Goal: Information Seeking & Learning: Check status

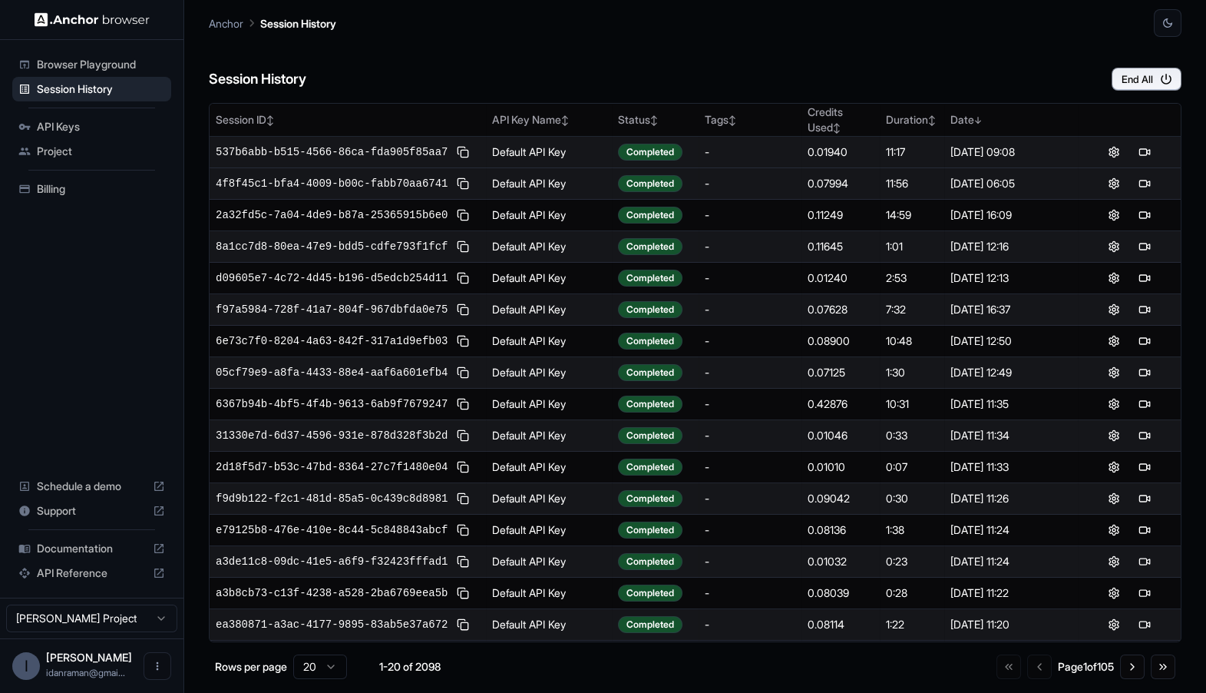
click at [510, 153] on td "Default API Key" at bounding box center [549, 152] width 126 height 31
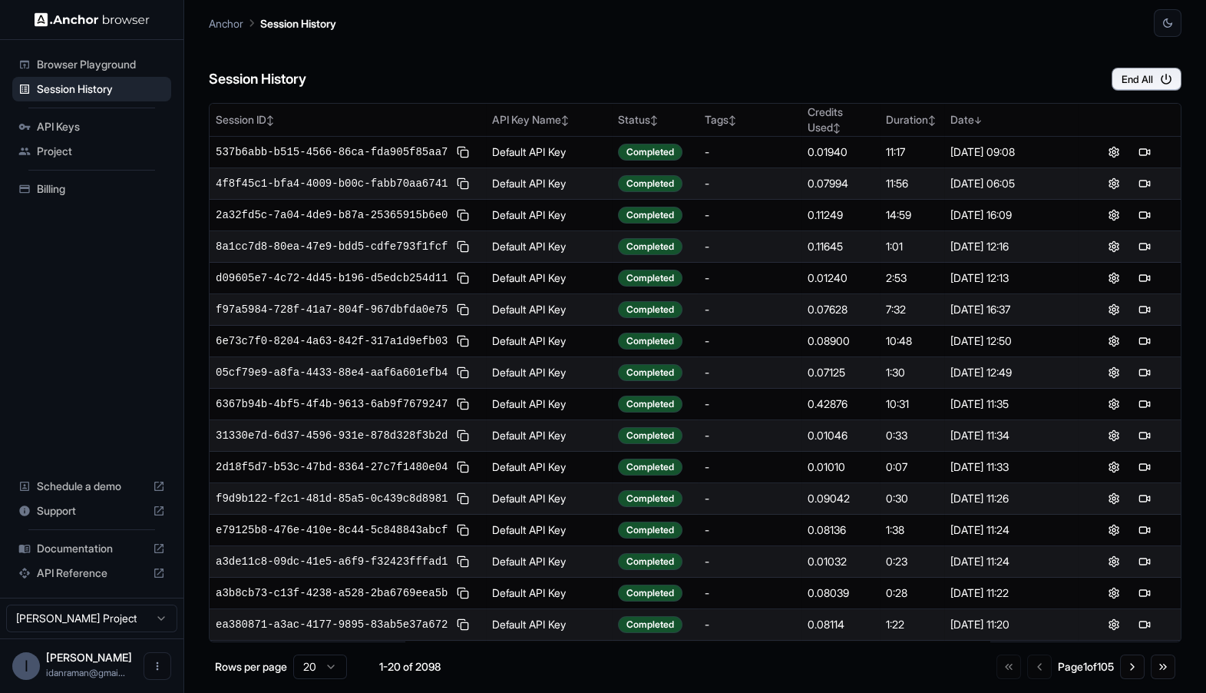
click at [497, 484] on td "Default API Key" at bounding box center [549, 498] width 126 height 31
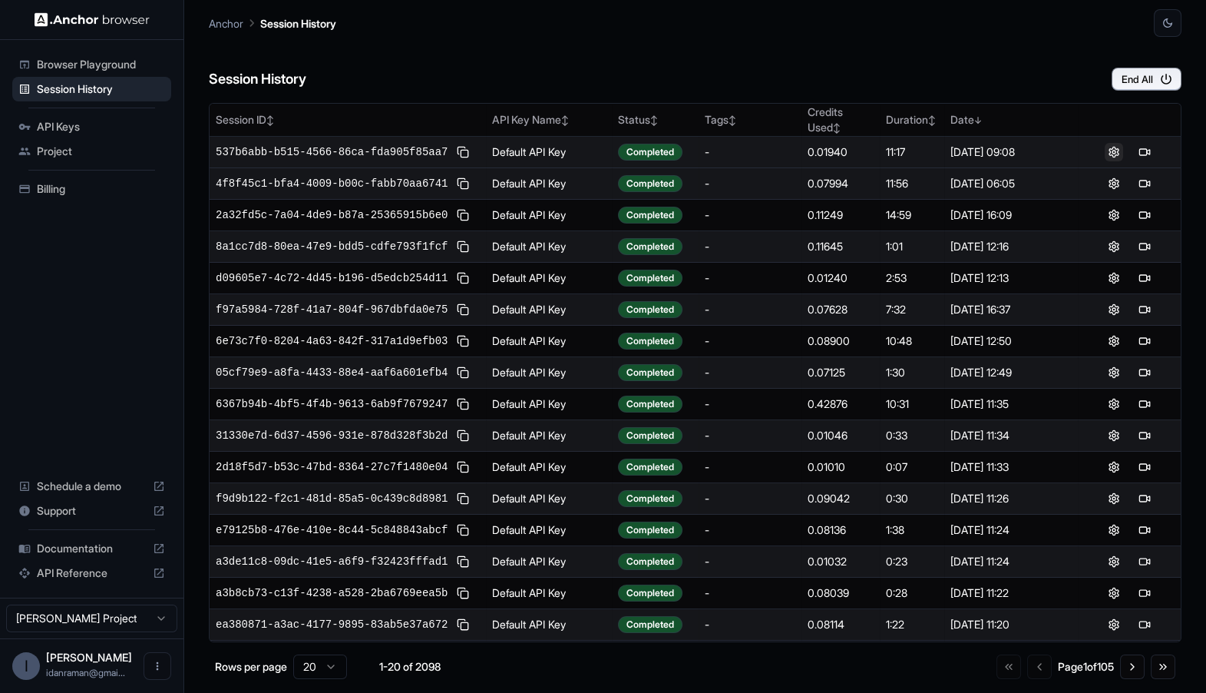
click at [1113, 146] on button at bounding box center [1114, 152] width 18 height 18
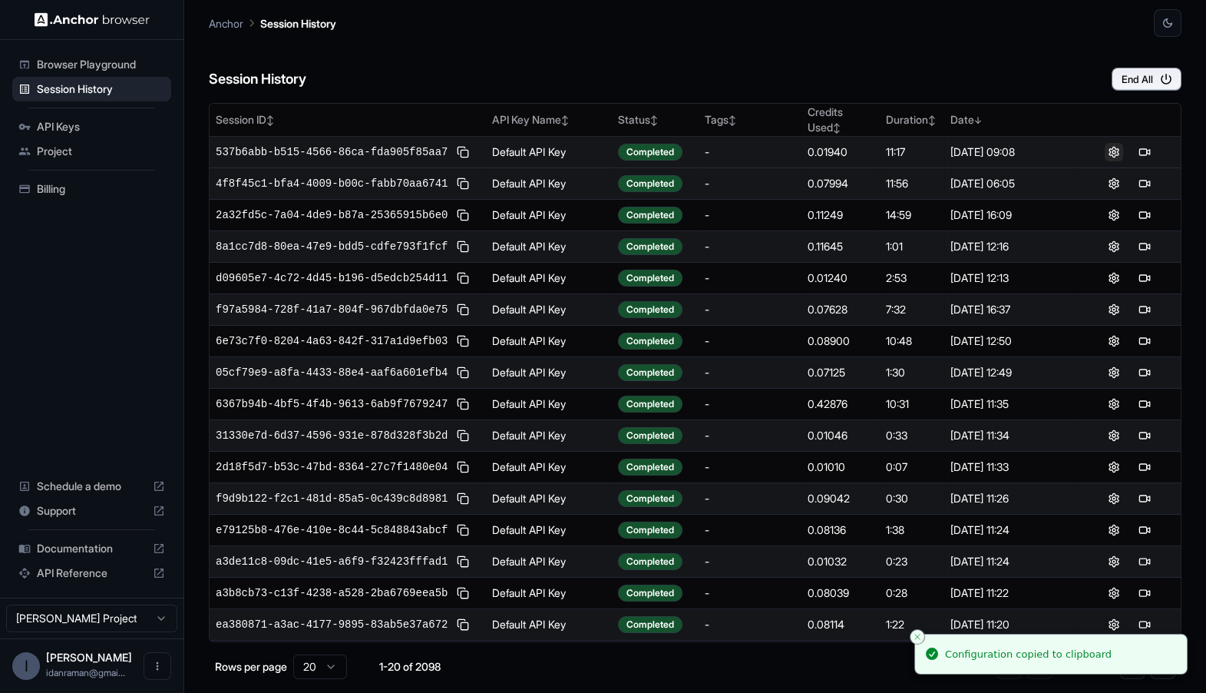
click at [1113, 147] on button at bounding box center [1114, 152] width 18 height 18
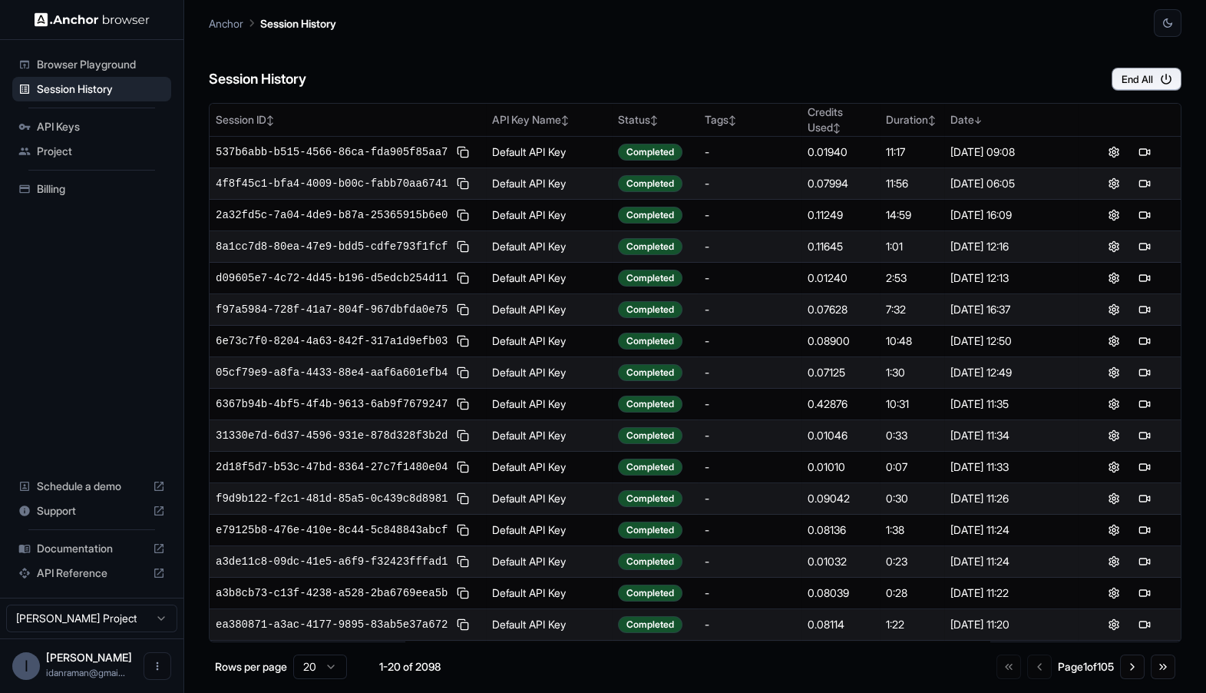
click at [120, 65] on span "Browser Playground" at bounding box center [101, 64] width 128 height 15
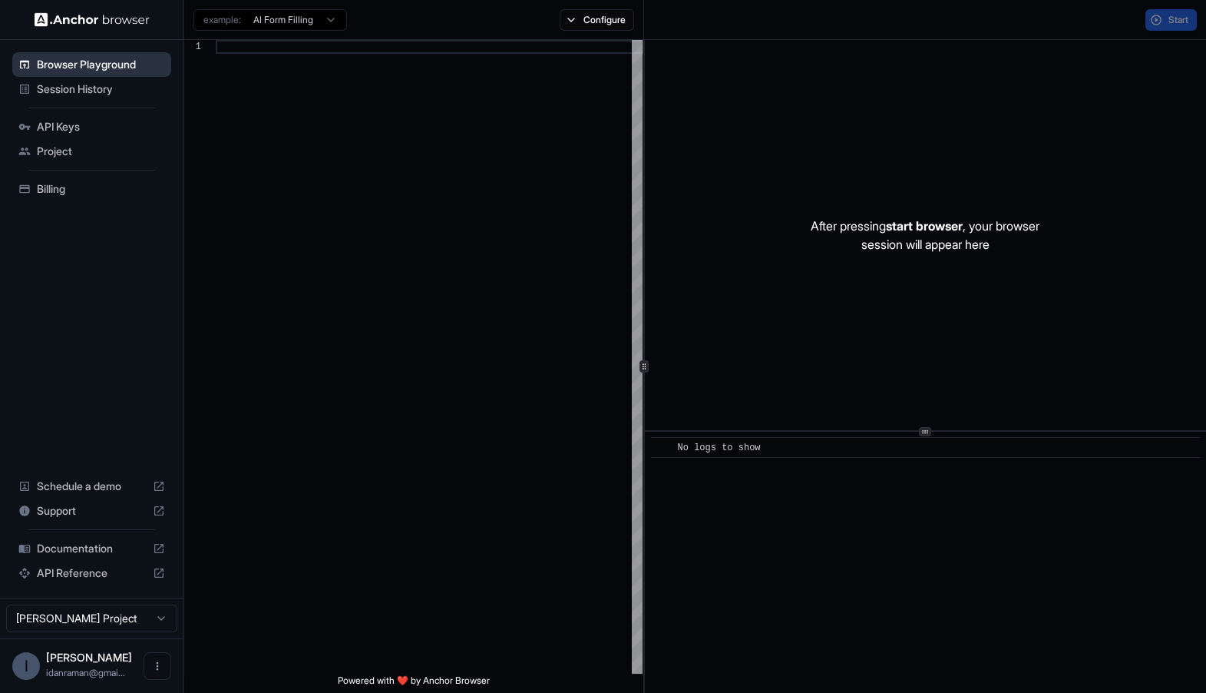
scroll to position [138, 0]
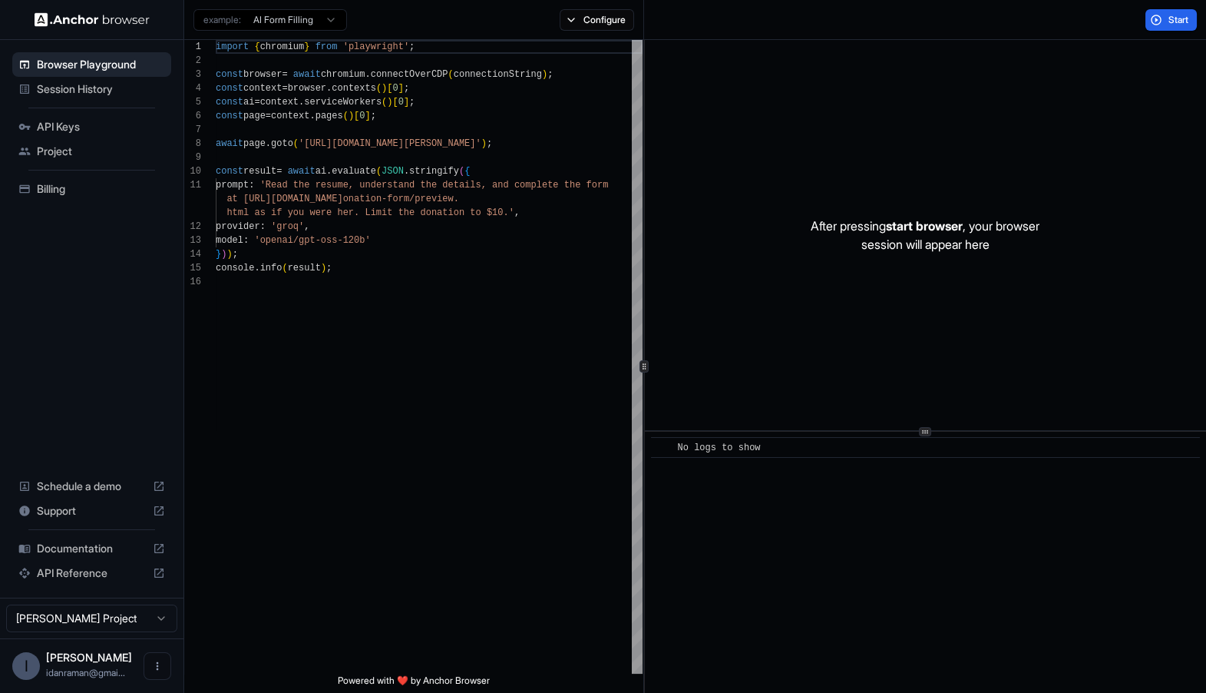
click at [124, 90] on span "Session History" at bounding box center [101, 88] width 128 height 15
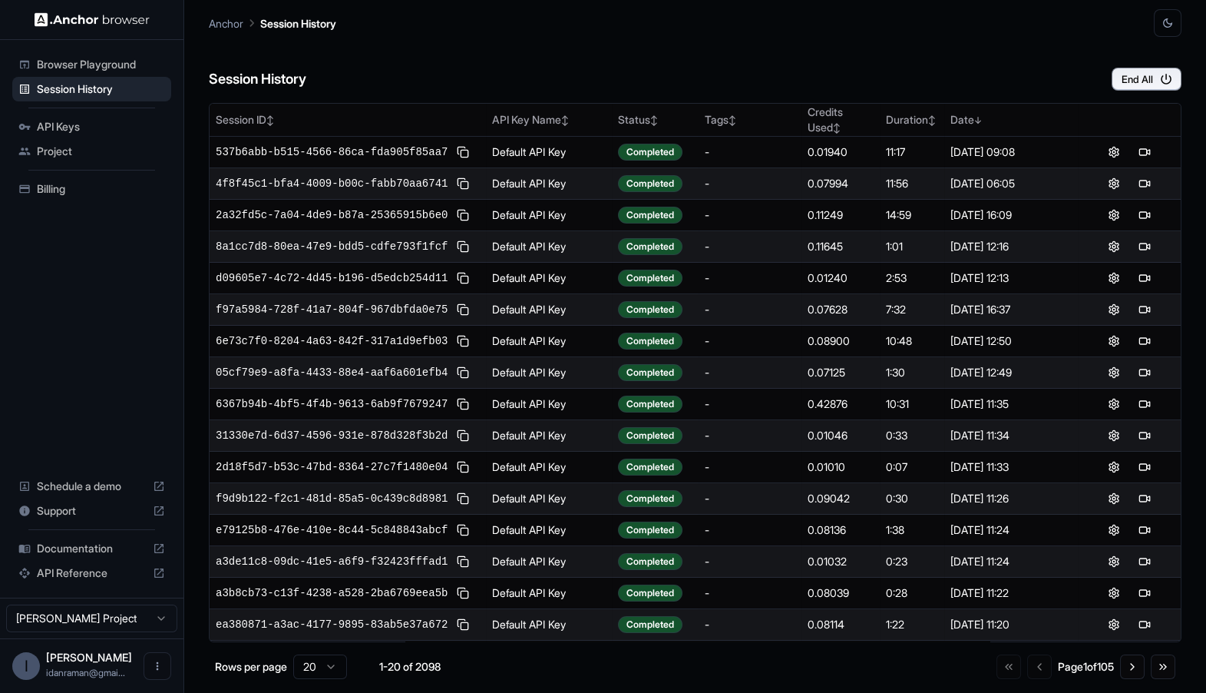
click at [1166, 14] on button "button" at bounding box center [1168, 23] width 28 height 28
click at [1142, 88] on li "Light" at bounding box center [1149, 84] width 48 height 25
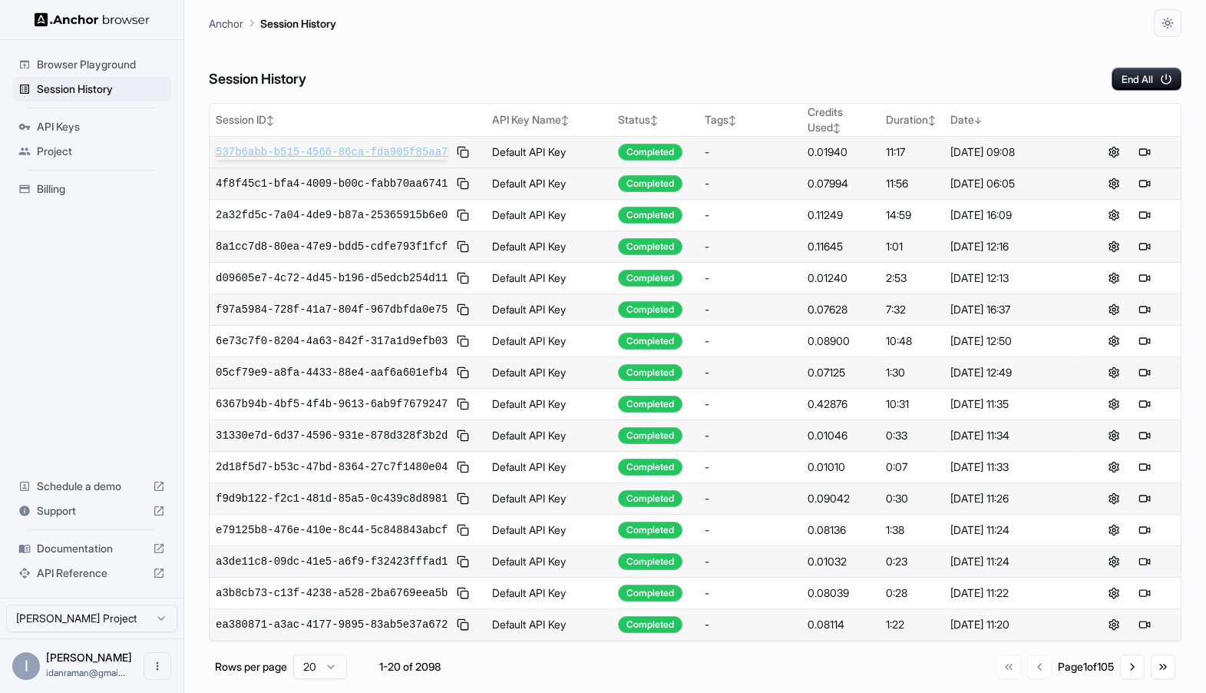
click at [326, 150] on span "537b6abb-b515-4566-86ca-fda905f85aa7" at bounding box center [332, 151] width 232 height 15
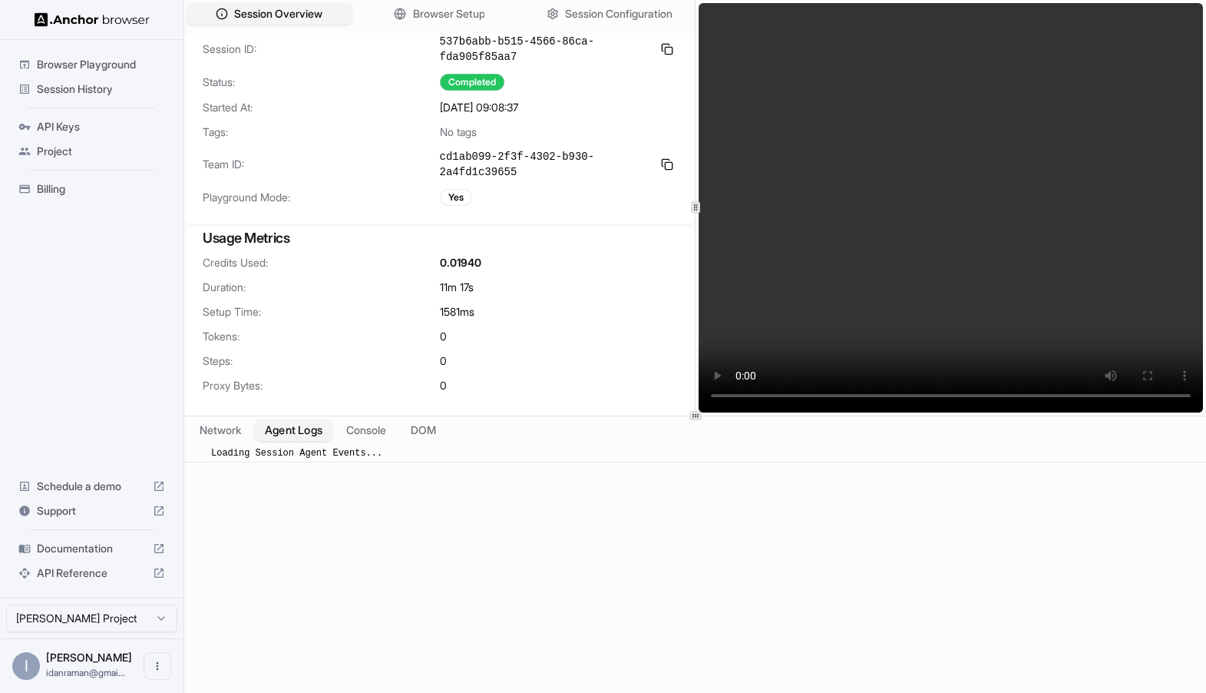
click at [258, 423] on button "Agent Logs" at bounding box center [294, 429] width 77 height 22
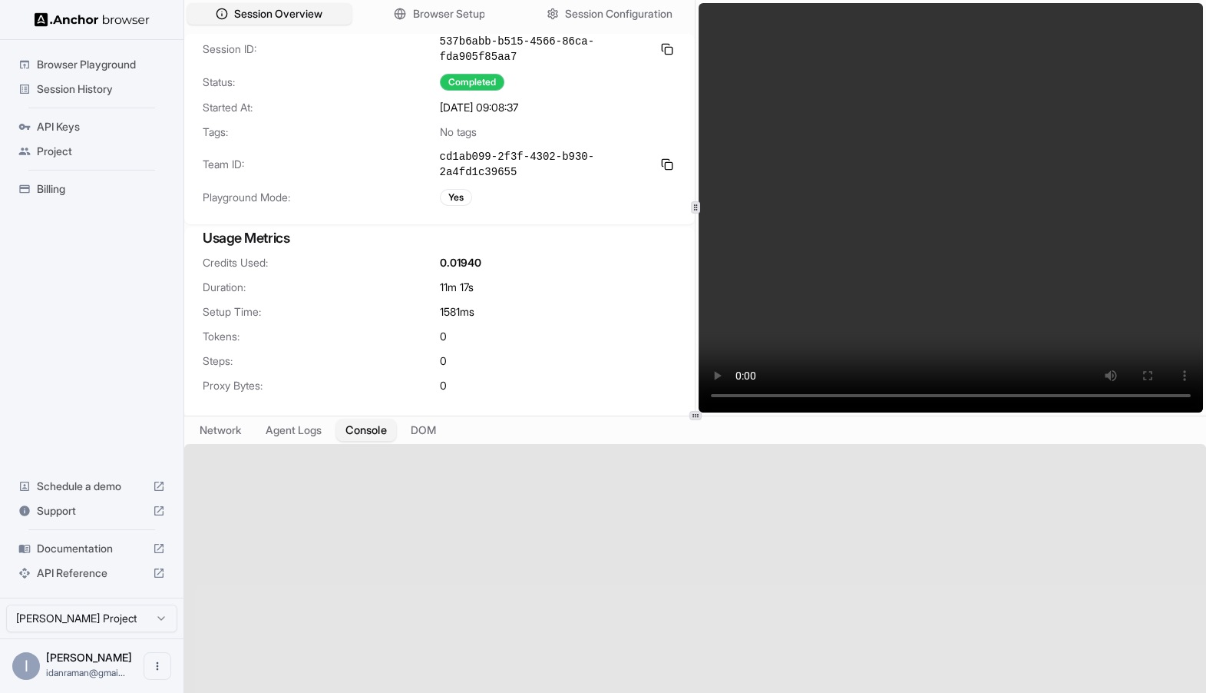
click at [363, 427] on button "Console" at bounding box center [366, 429] width 60 height 22
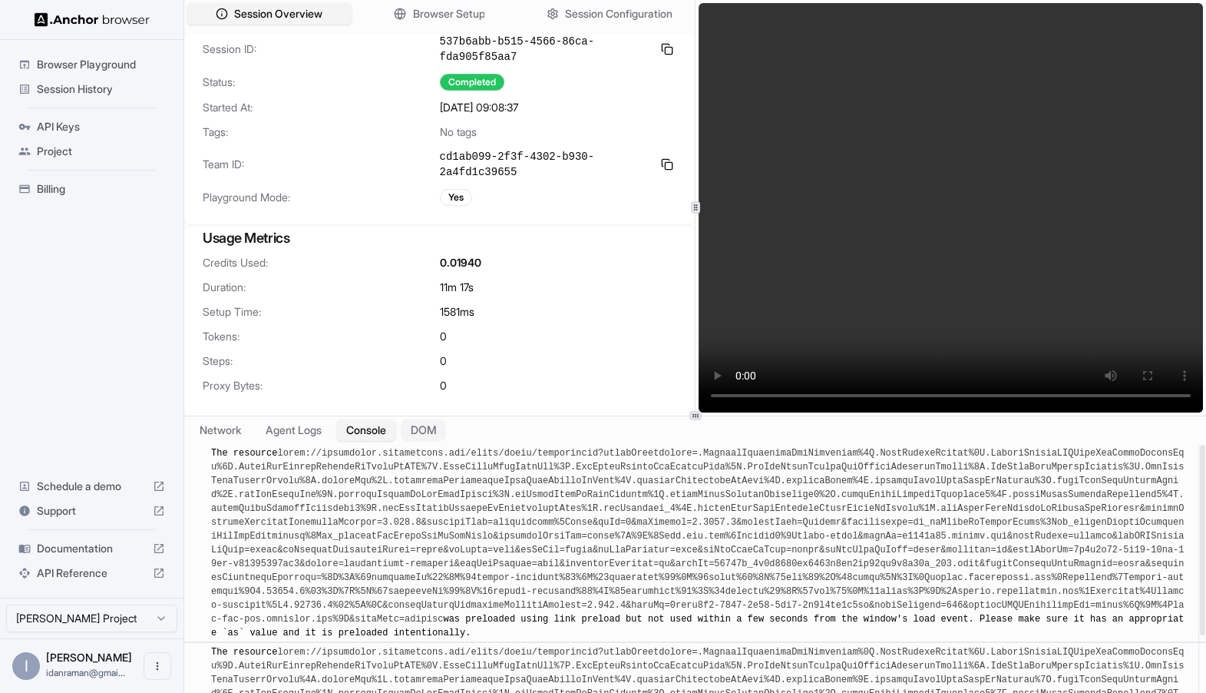
click at [440, 427] on button "DOM" at bounding box center [423, 429] width 45 height 22
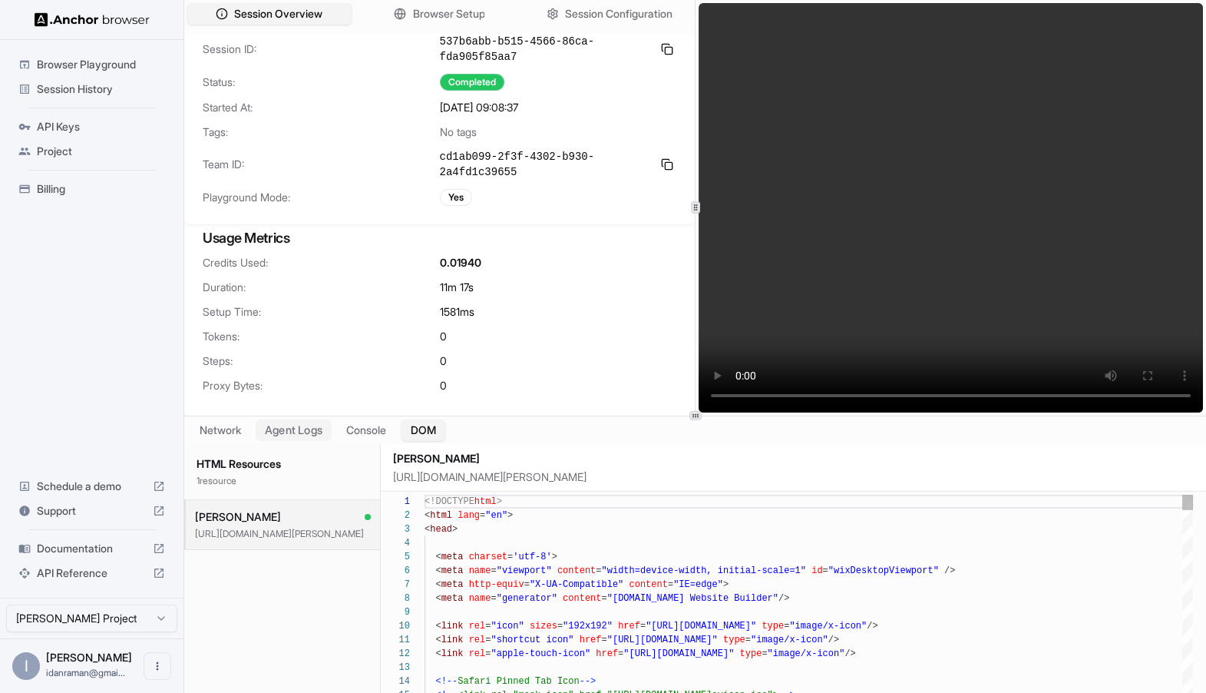
scroll to position [138, 0]
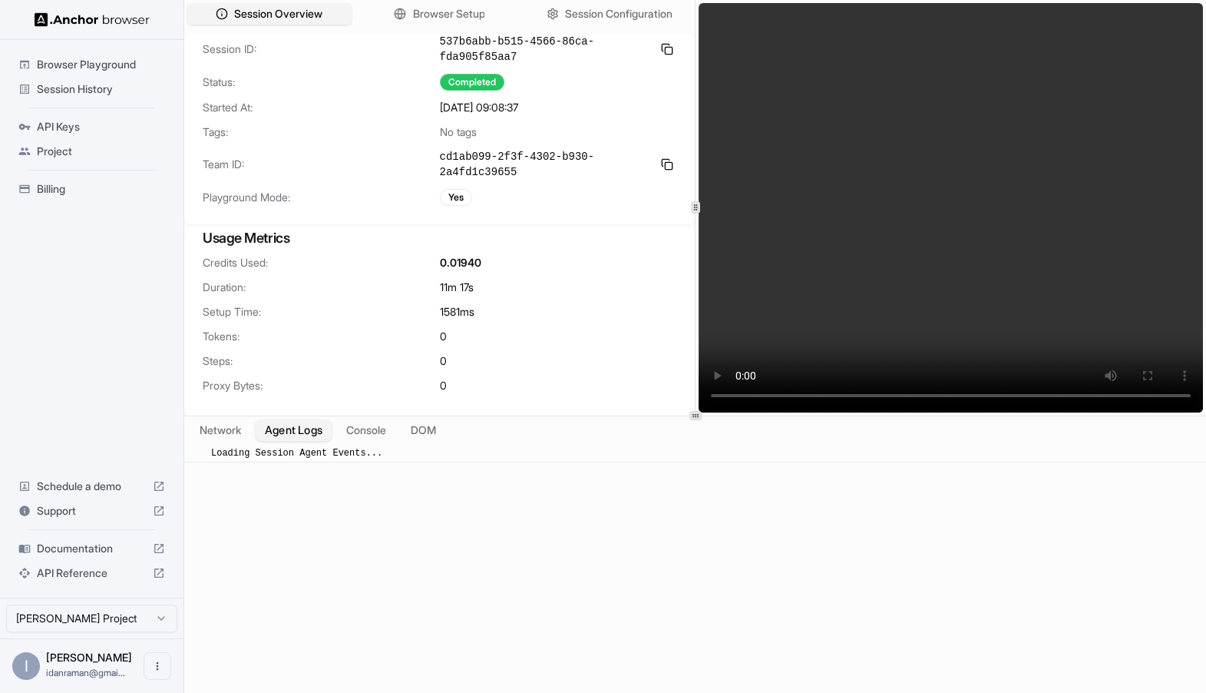
click at [312, 435] on button "Agent Logs" at bounding box center [294, 429] width 77 height 22
drag, startPoint x: 248, startPoint y: 458, endPoint x: 313, endPoint y: 520, distance: 89.6
click at [307, 517] on div "​ Loading Session Agent Events..." at bounding box center [695, 582] width 1022 height 276
click at [313, 520] on div "​ Loading Session Agent Events..." at bounding box center [695, 582] width 1022 height 276
click at [351, 478] on div "​ 2021-01-01T00:00:00.000Z No Session Agent Events found" at bounding box center [695, 582] width 1022 height 276
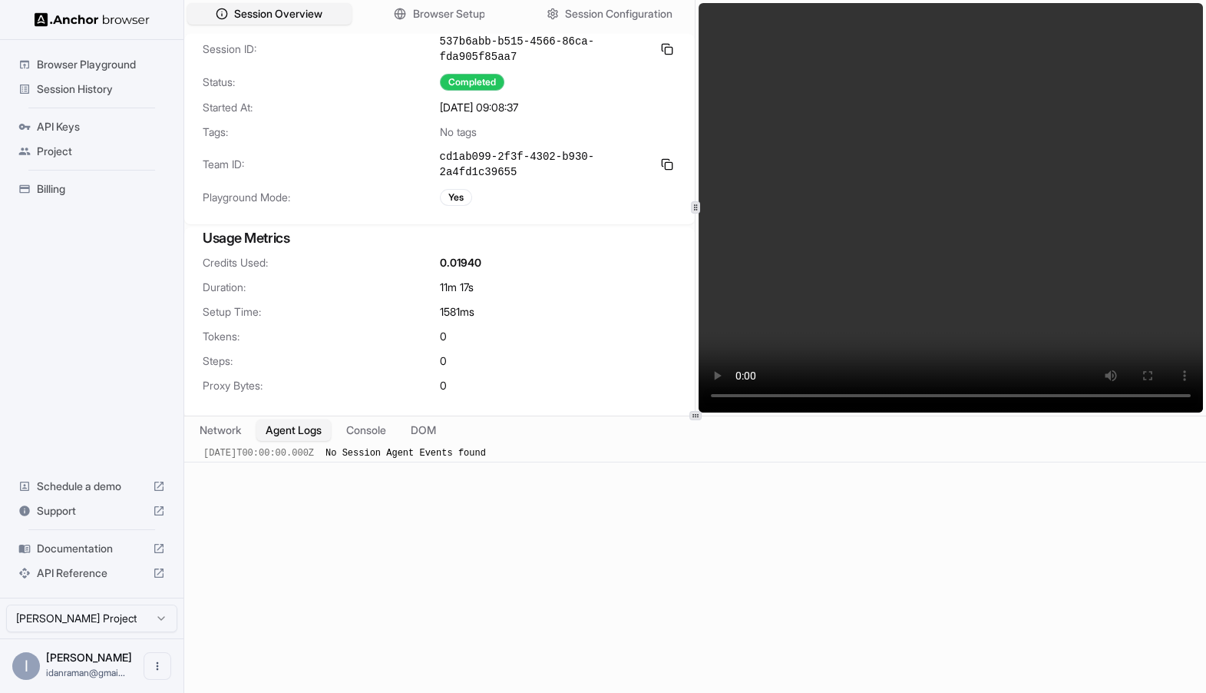
click at [105, 95] on span "Session History" at bounding box center [101, 88] width 128 height 15
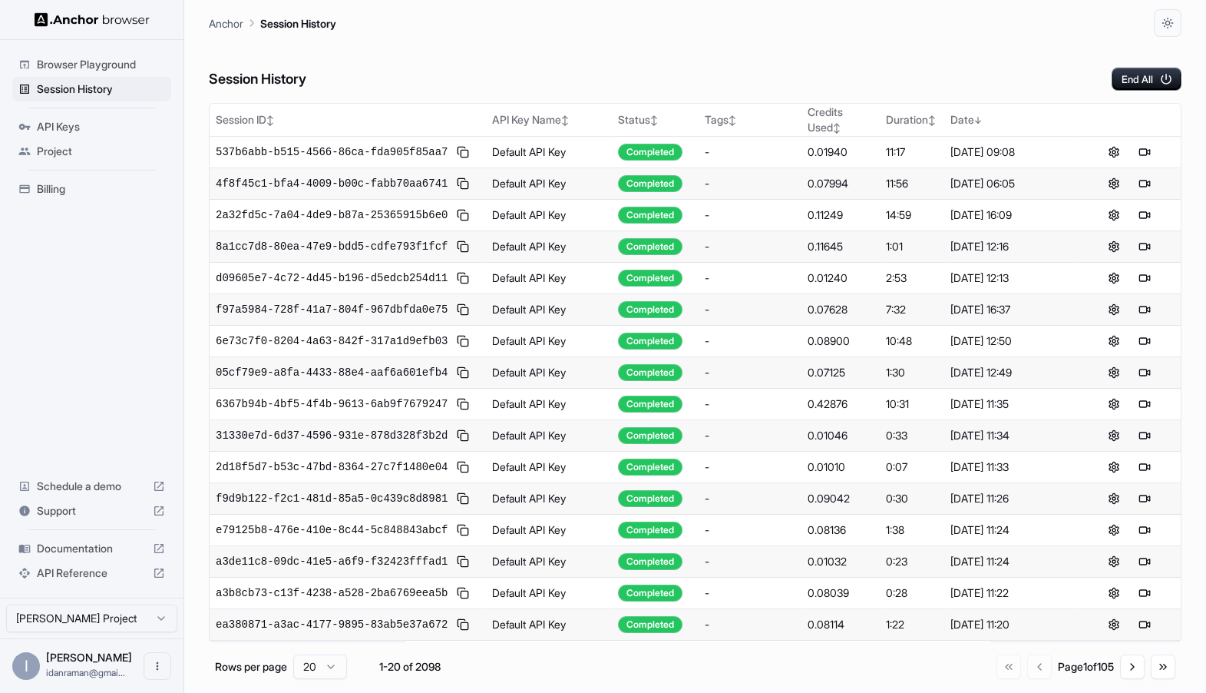
click at [267, 319] on td "f97a5984-728f-41a7-804f-967dbfda0e75" at bounding box center [348, 309] width 276 height 31
click at [267, 306] on span "f97a5984-728f-41a7-804f-967dbfda0e75" at bounding box center [332, 309] width 232 height 15
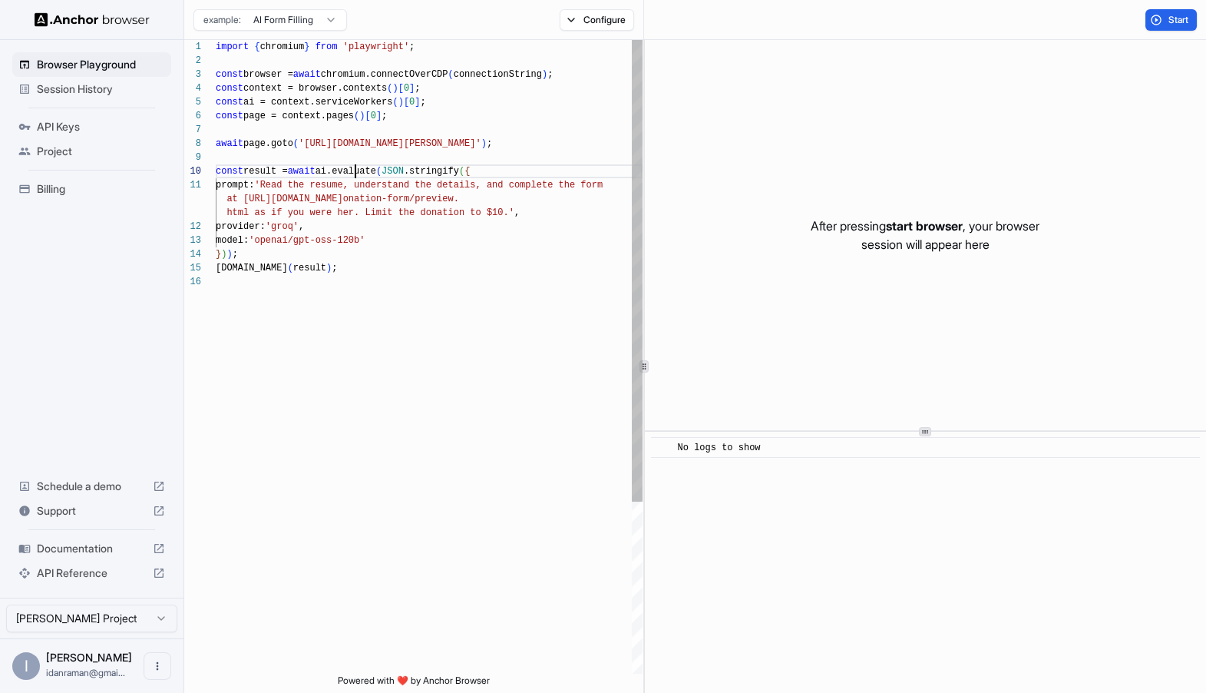
scroll to position [124, 0]
click at [352, 164] on div "import { chromium } from 'playwright' ; const browser = await chromium.connectO…" at bounding box center [429, 474] width 427 height 868
click at [87, 468] on ul "Schedule a demo Support Documentation API Reference" at bounding box center [91, 530] width 171 height 124
click at [91, 86] on span "Session History" at bounding box center [101, 88] width 128 height 15
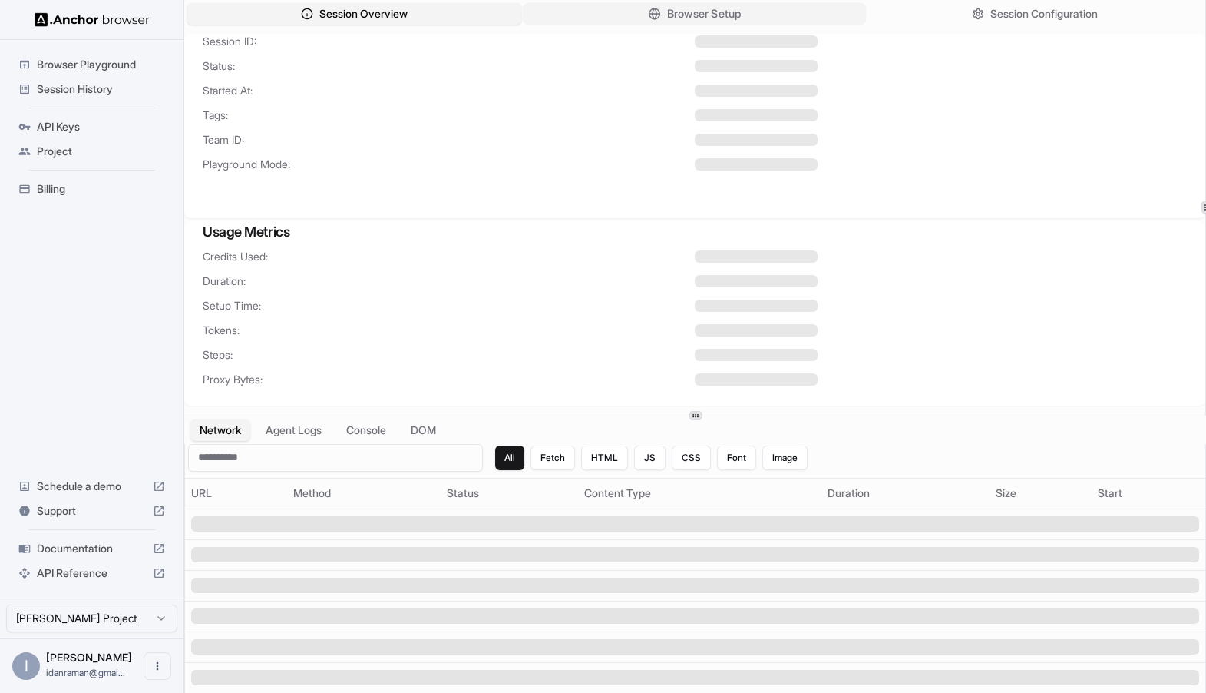
click at [672, 8] on span "Browser Setup" at bounding box center [704, 14] width 74 height 16
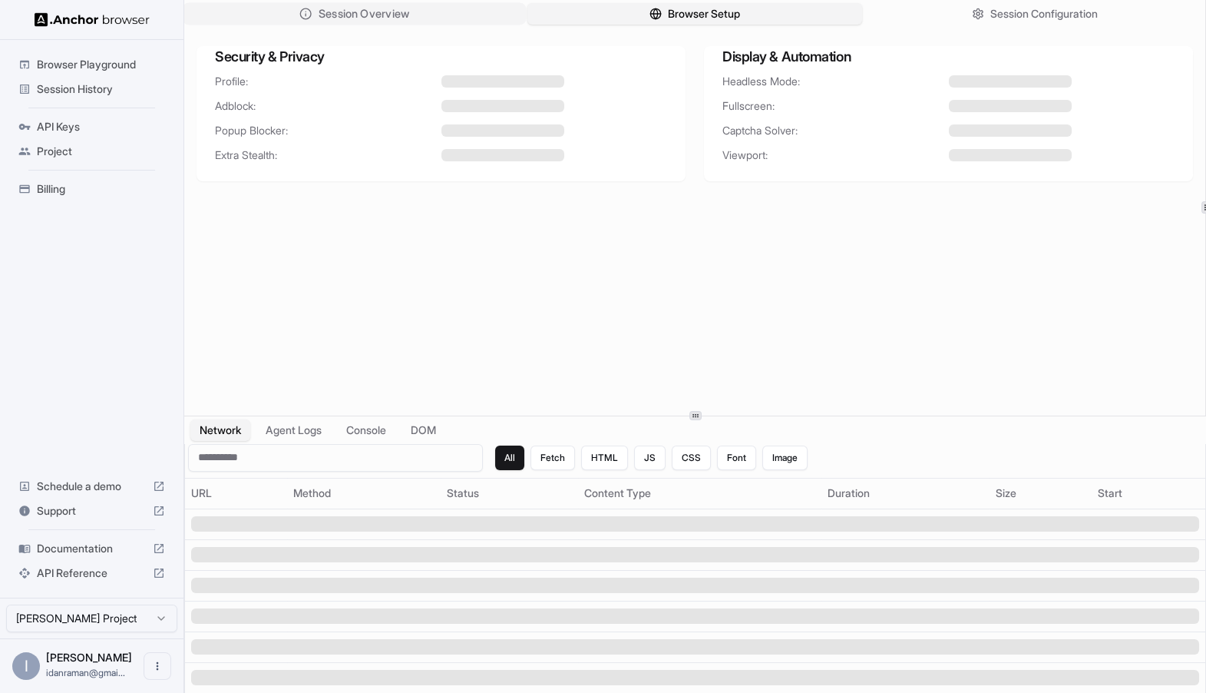
click at [404, 10] on span "Session Overview" at bounding box center [364, 14] width 91 height 16
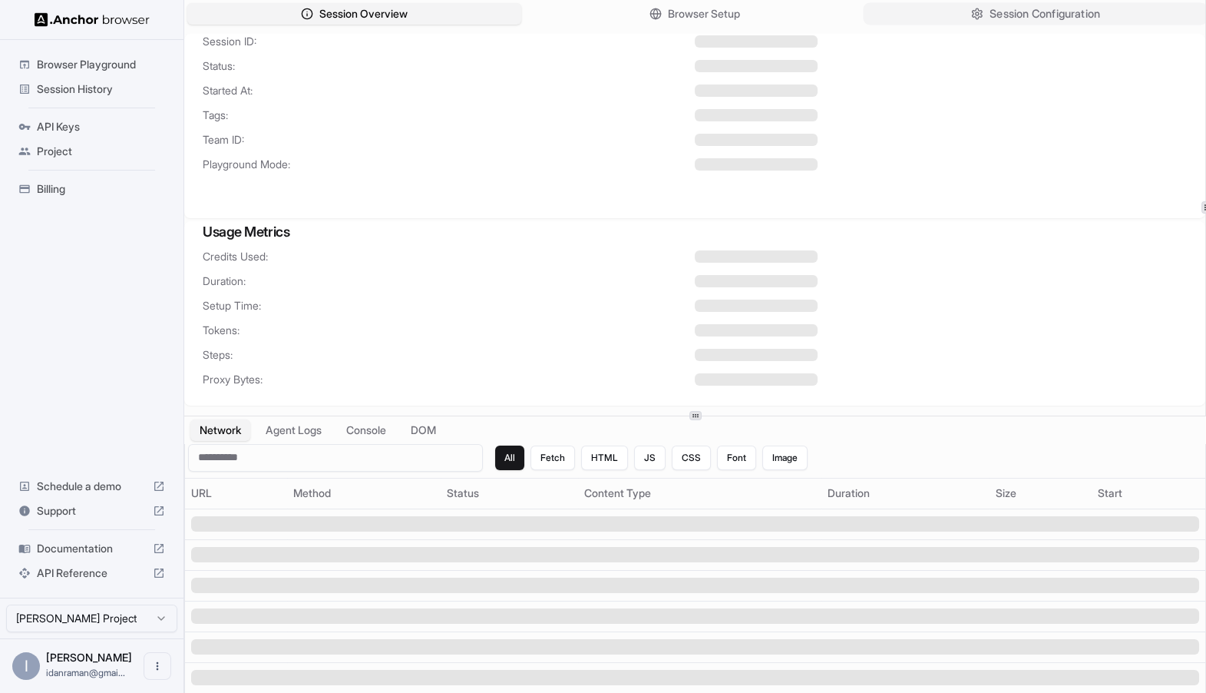
click at [990, 6] on span "Session Configuration" at bounding box center [1045, 14] width 111 height 16
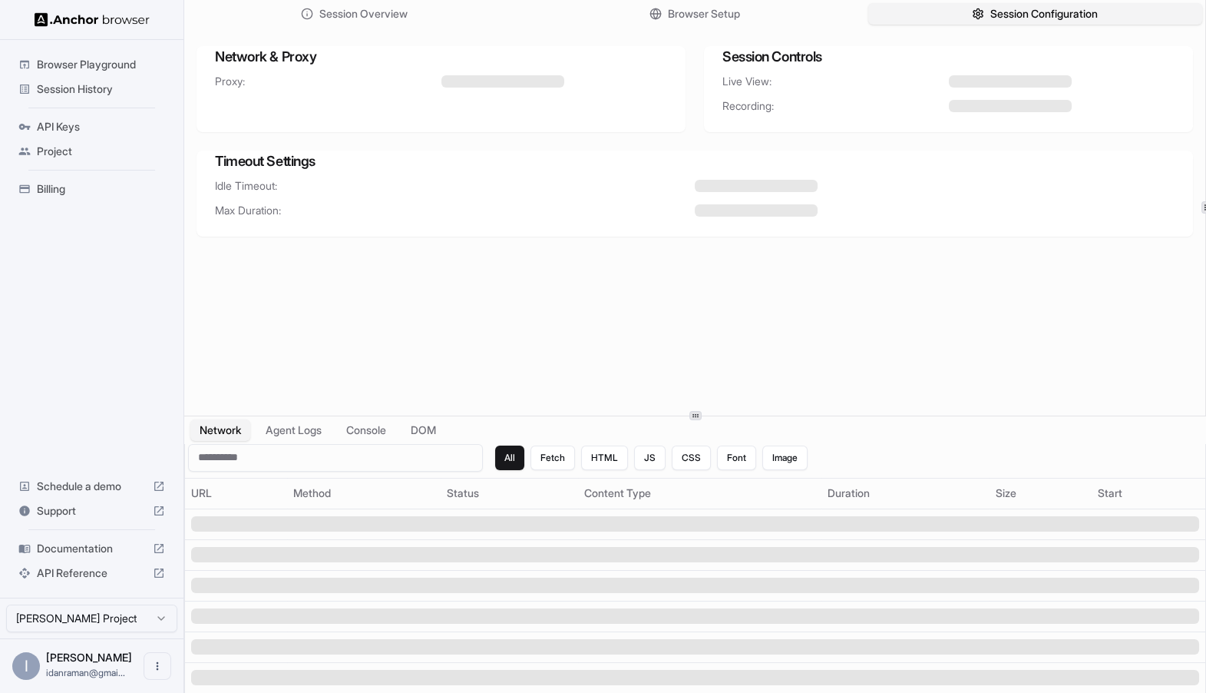
click at [94, 200] on div "Billing" at bounding box center [91, 189] width 159 height 25
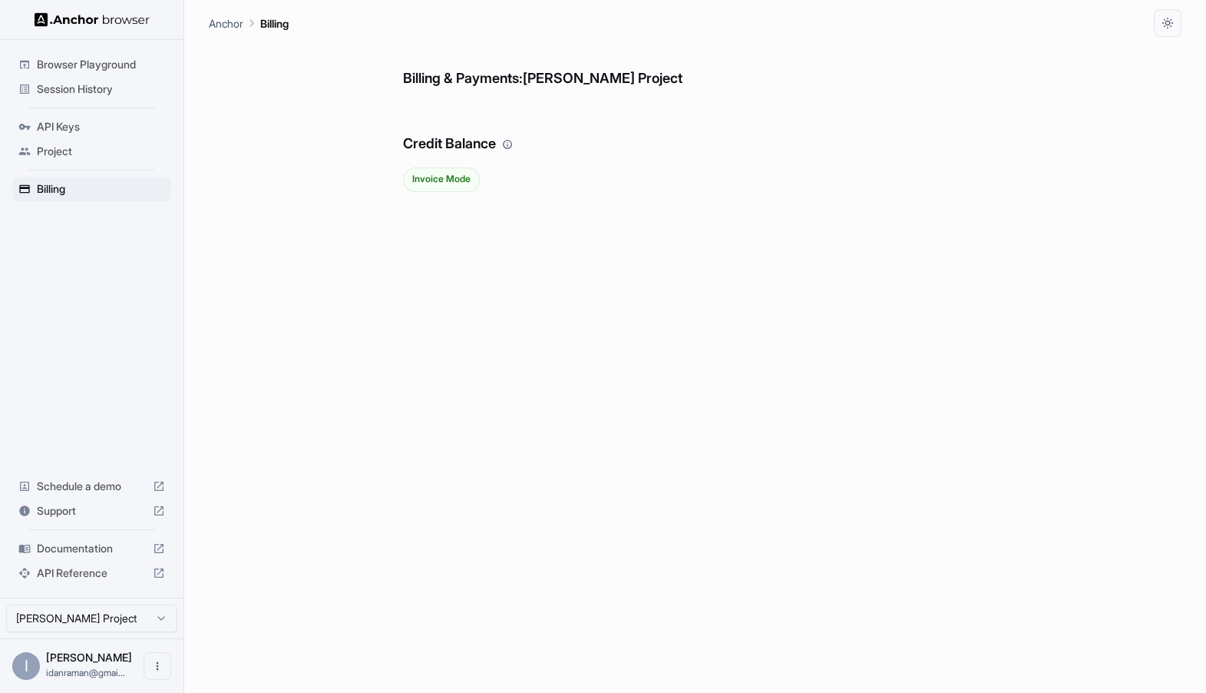
click at [115, 71] on span "Browser Playground" at bounding box center [101, 64] width 128 height 15
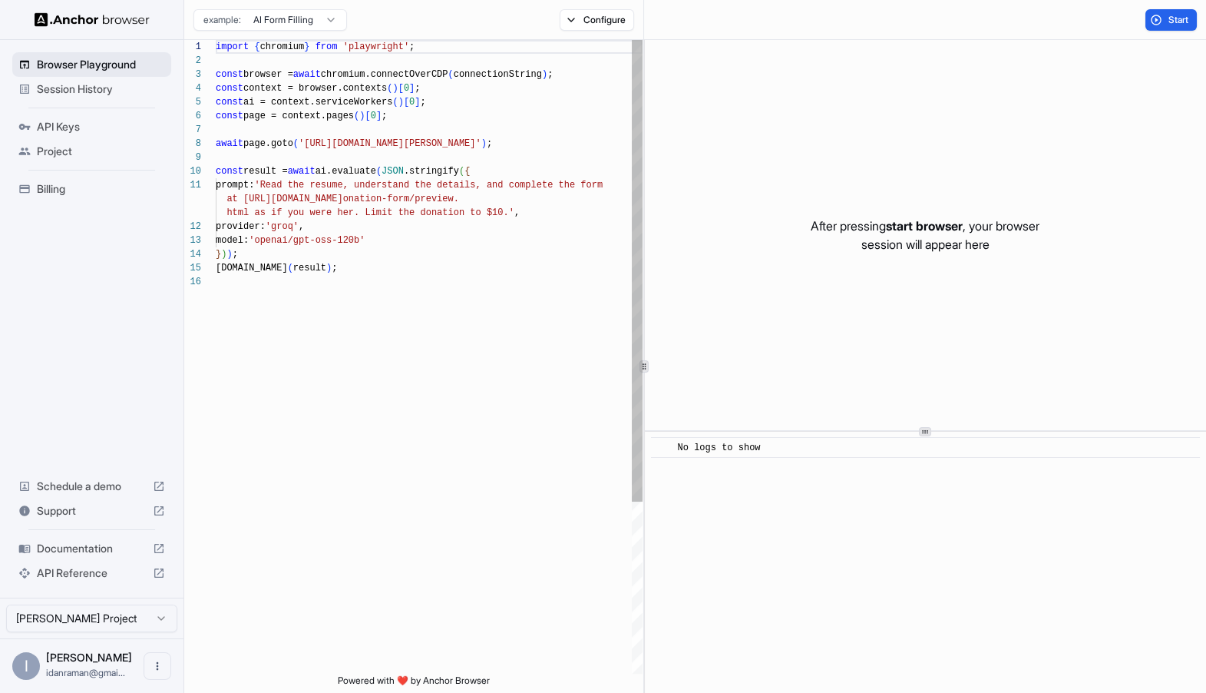
scroll to position [138, 0]
click at [117, 93] on span "Session History" at bounding box center [101, 88] width 128 height 15
